Goal: Information Seeking & Learning: Learn about a topic

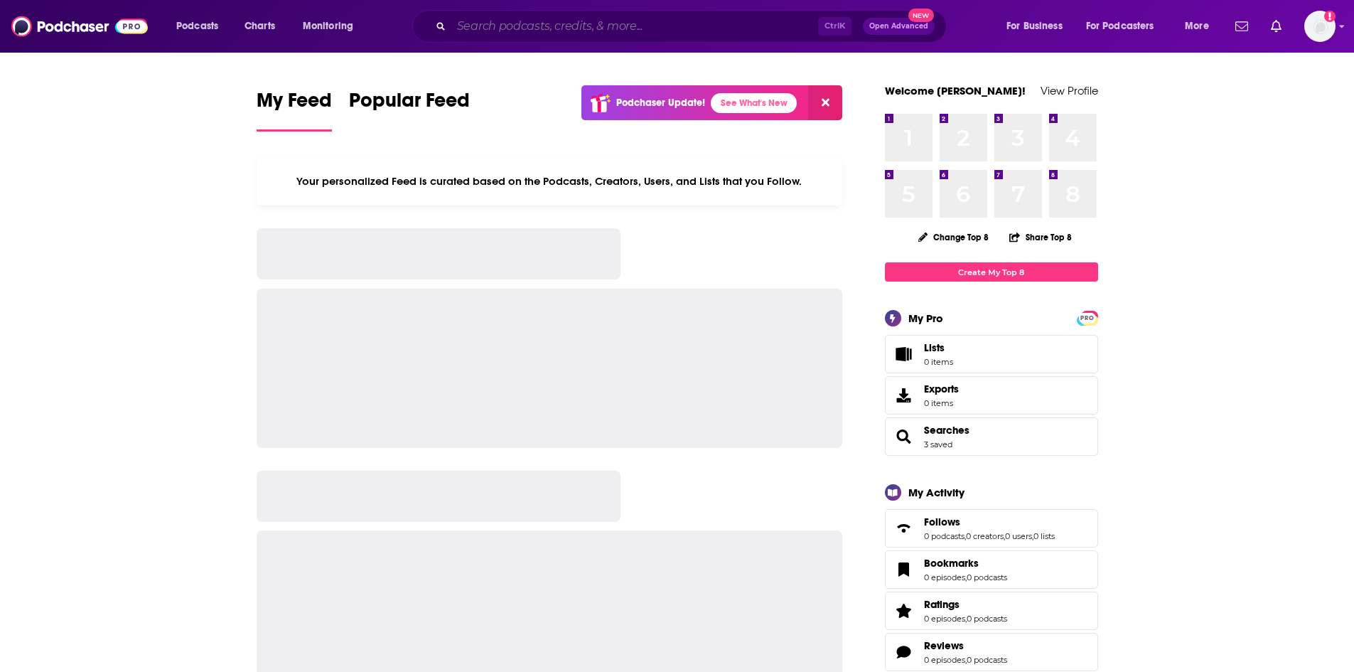
click at [697, 33] on input "Search podcasts, credits, & more..." at bounding box center [634, 26] width 367 height 23
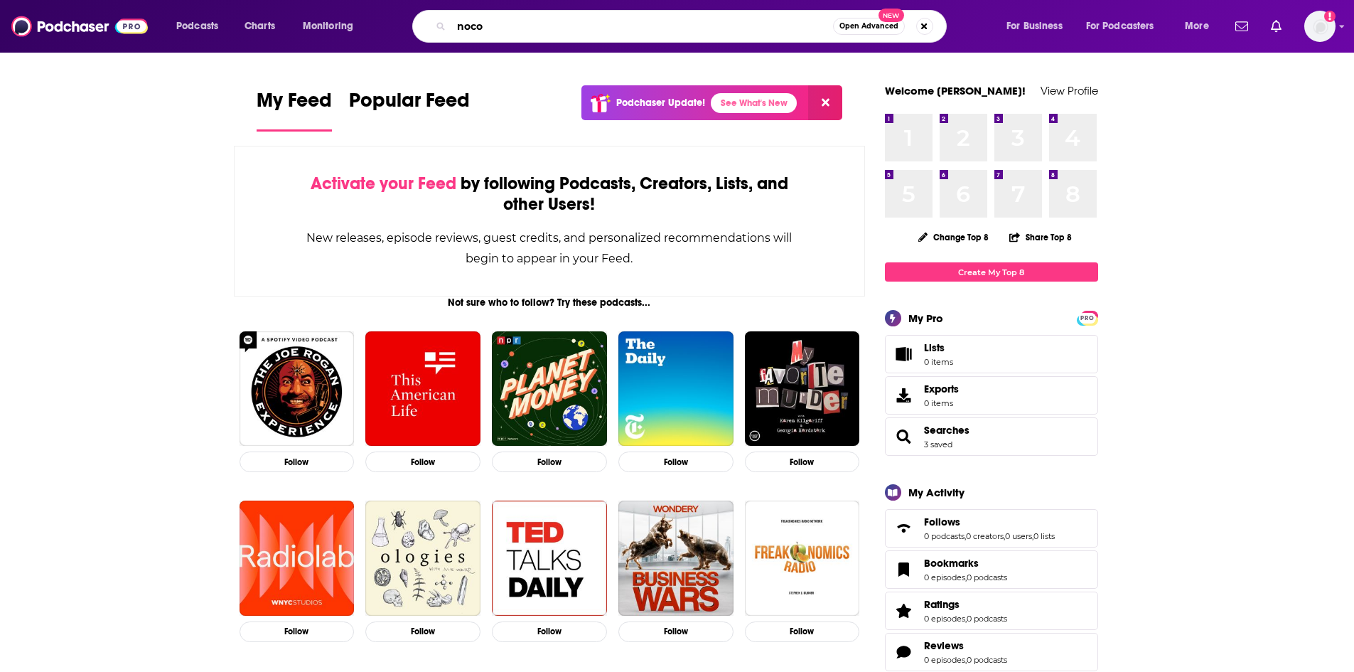
type input "noco"
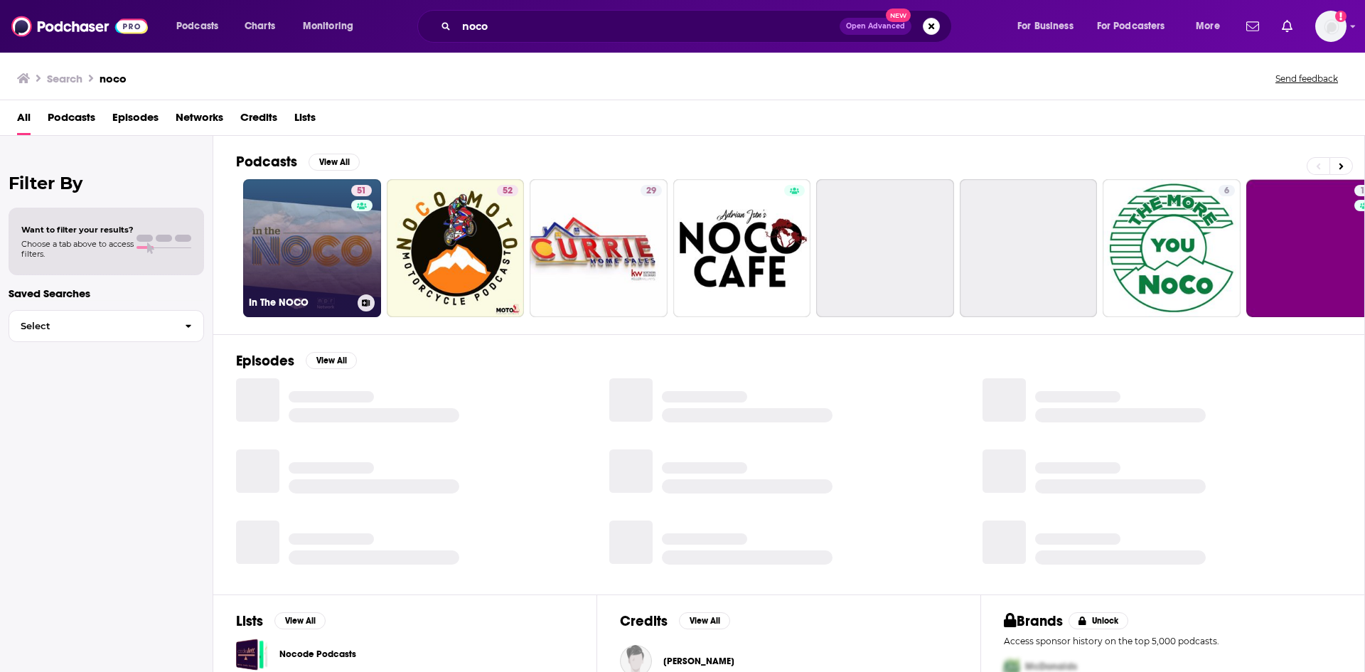
click at [322, 264] on link "51 In The NOCO" at bounding box center [312, 248] width 138 height 138
